Goal: Task Accomplishment & Management: Use online tool/utility

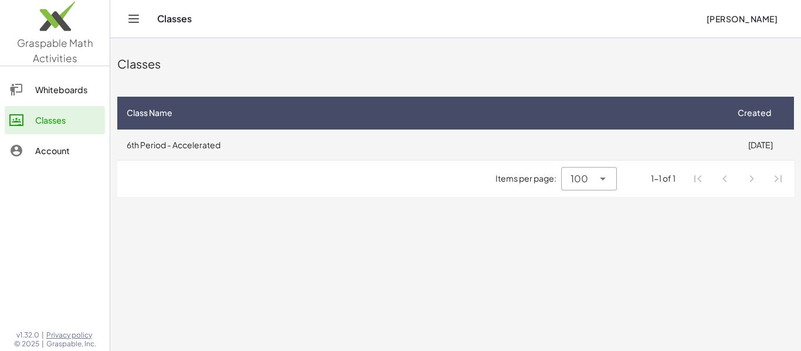
click at [531, 145] on td "6th Period - Accelerated" at bounding box center [421, 145] width 609 height 31
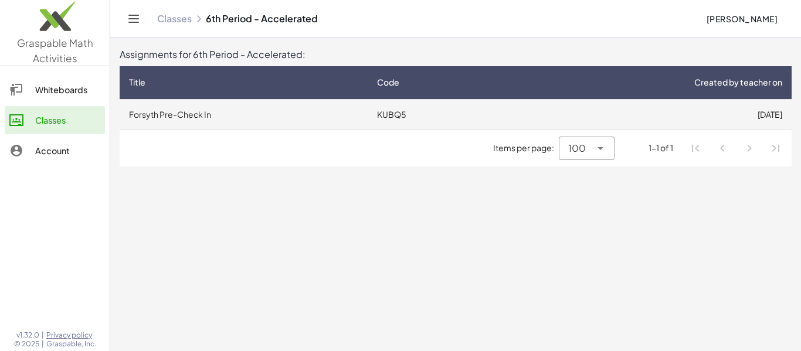
click at [364, 99] on td "Forsyth Pre-Check In" at bounding box center [244, 114] width 248 height 31
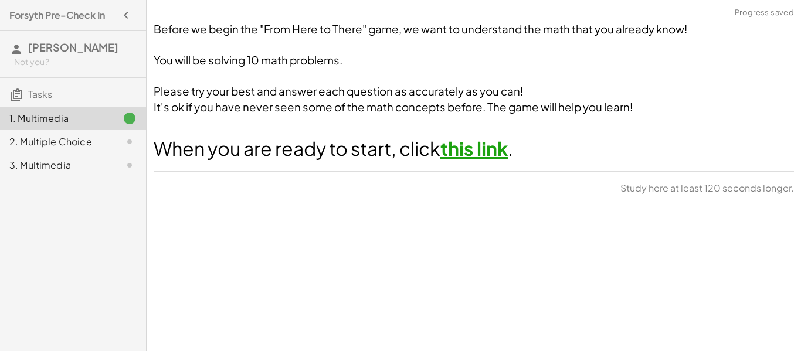
click at [479, 154] on link "this link" at bounding box center [474, 148] width 67 height 23
